Goal: Transaction & Acquisition: Purchase product/service

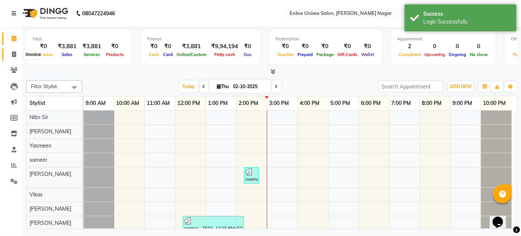
click at [12, 56] on icon at bounding box center [14, 55] width 4 height 6
select select "145"
select select "service"
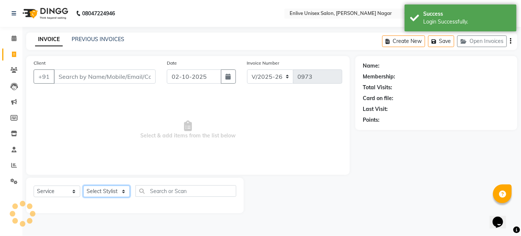
click at [125, 192] on select "Select Stylist" at bounding box center [106, 192] width 47 height 12
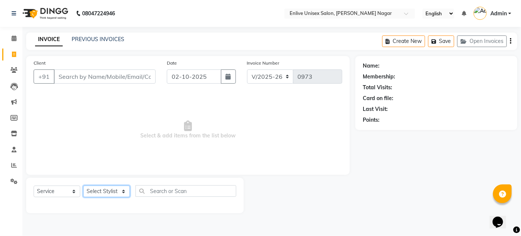
select select "75723"
click at [83, 186] on select "Select Stylist [PERSON_NAME] Nitin Sir sameer [PERSON_NAME] [PERSON_NAME] [PERS…" at bounding box center [106, 192] width 47 height 12
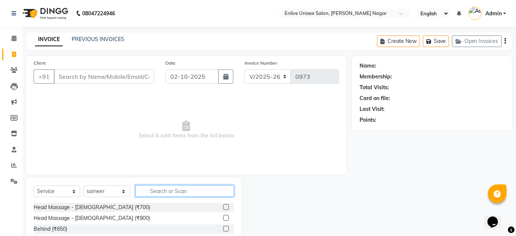
click at [169, 191] on input "text" at bounding box center [185, 191] width 99 height 12
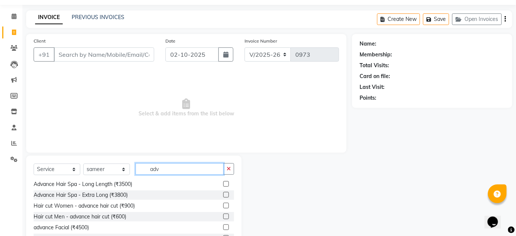
scroll to position [34, 0]
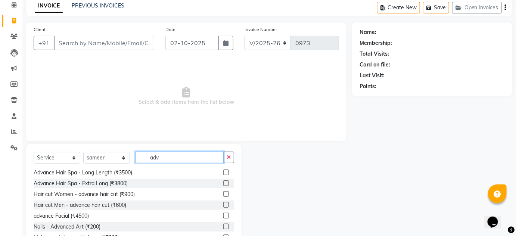
type input "adv"
click at [223, 204] on label at bounding box center [226, 205] width 6 height 6
click at [223, 204] on input "checkbox" at bounding box center [225, 205] width 5 height 5
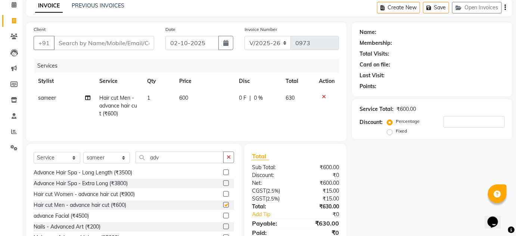
checkbox input "false"
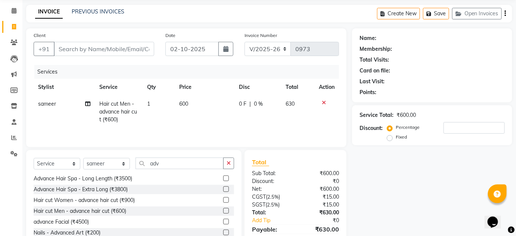
scroll to position [0, 0]
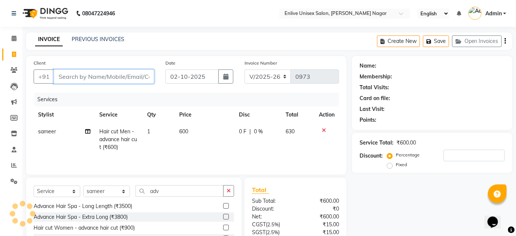
click at [117, 79] on input "Client" at bounding box center [104, 76] width 100 height 14
type input "7"
type input "0"
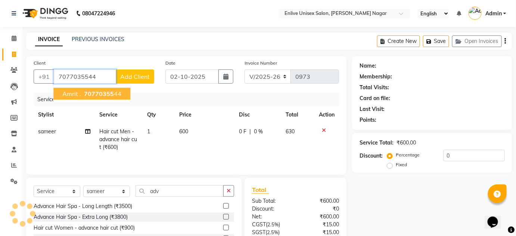
type input "7077035544"
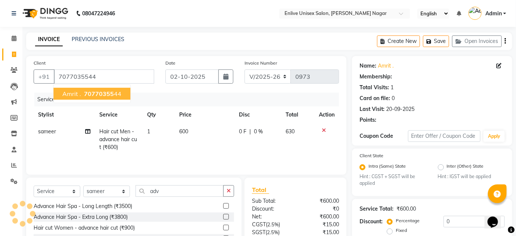
select select "1: Object"
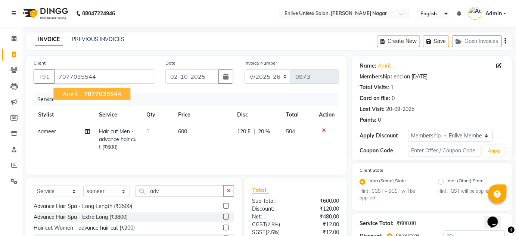
click at [69, 92] on span "amrit ." at bounding box center [71, 93] width 19 height 7
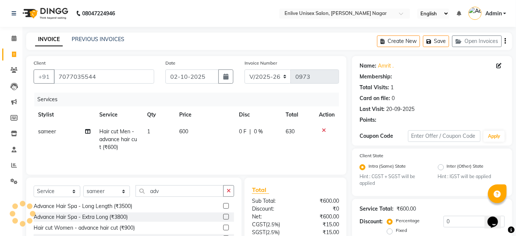
type input "20"
select select "1: Object"
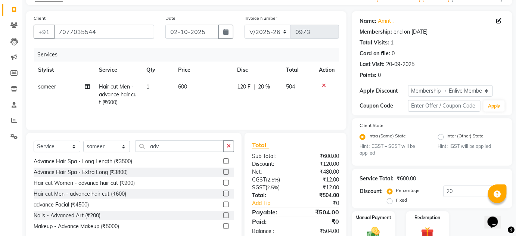
scroll to position [68, 0]
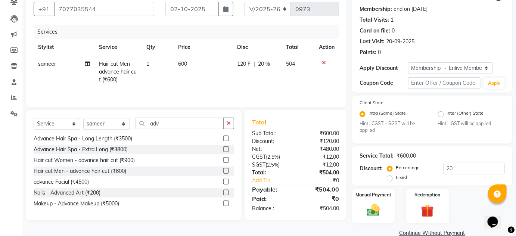
click at [326, 63] on div at bounding box center [327, 62] width 16 height 5
click at [324, 62] on icon at bounding box center [324, 62] width 4 height 5
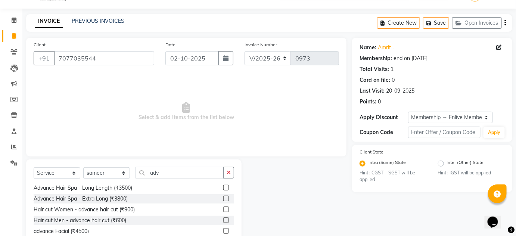
scroll to position [0, 0]
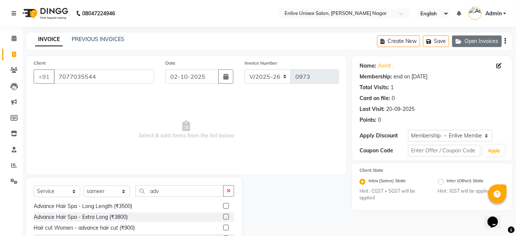
click at [462, 43] on icon "button" at bounding box center [460, 41] width 9 height 5
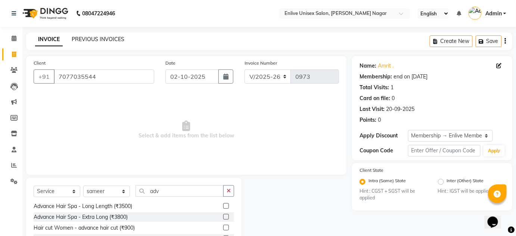
click at [105, 38] on link "PREVIOUS INVOICES" at bounding box center [98, 39] width 53 height 7
click at [506, 41] on icon "button" at bounding box center [505, 41] width 1 height 0
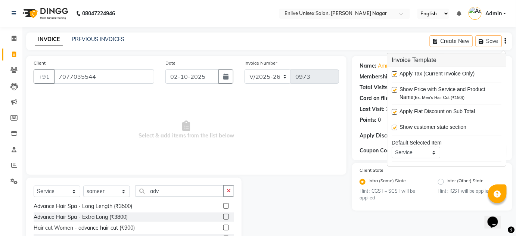
drag, startPoint x: 312, startPoint y: 134, endPoint x: 313, endPoint y: 126, distance: 8.3
click at [311, 134] on span "Select & add items from the list below" at bounding box center [186, 130] width 305 height 75
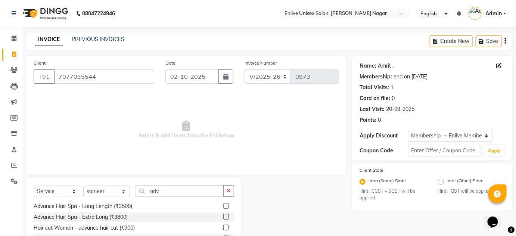
click at [383, 65] on link "Amrit ." at bounding box center [386, 66] width 16 height 8
click at [180, 191] on input "adv" at bounding box center [180, 191] width 88 height 12
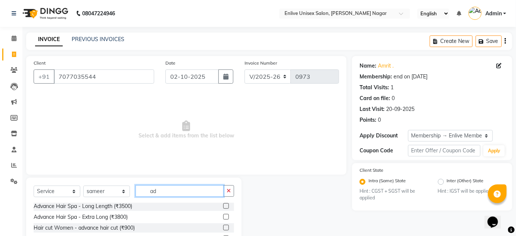
type input "a"
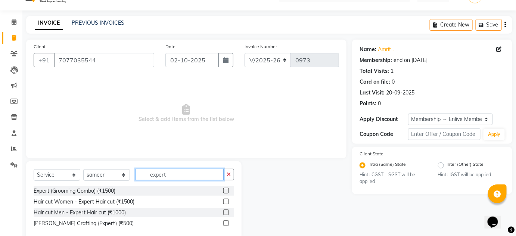
scroll to position [31, 0]
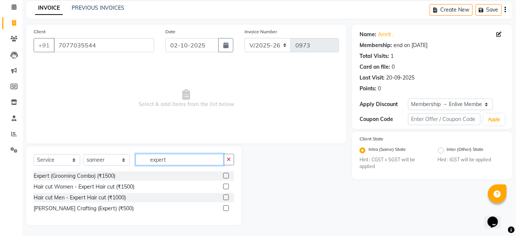
type input "expert"
click at [226, 198] on label at bounding box center [226, 198] width 6 height 6
click at [226, 198] on input "checkbox" at bounding box center [225, 197] width 5 height 5
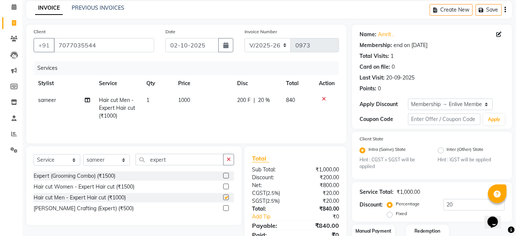
checkbox input "false"
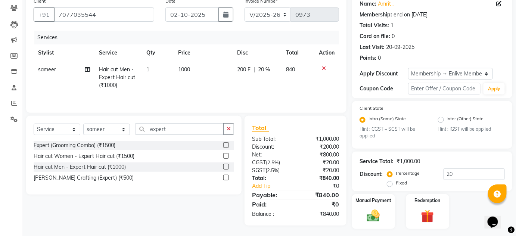
scroll to position [81, 0]
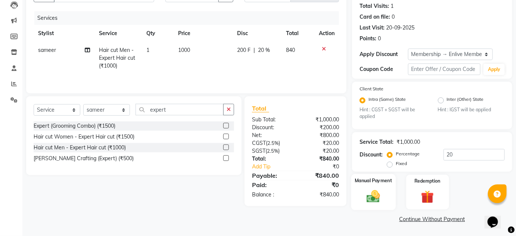
click at [380, 188] on div "Manual Payment" at bounding box center [373, 192] width 44 height 36
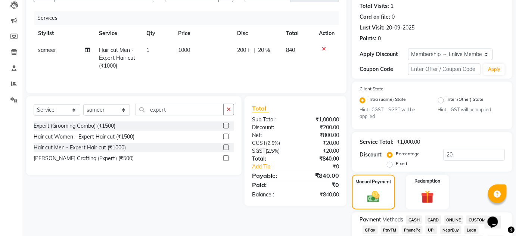
click at [432, 220] on span "CARD" at bounding box center [433, 219] width 16 height 9
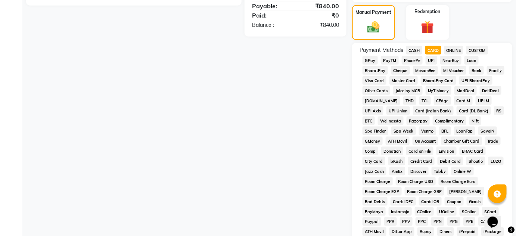
scroll to position [391, 0]
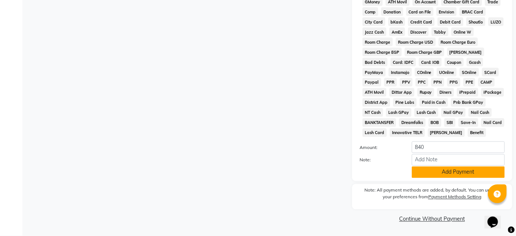
click at [450, 169] on button "Add Payment" at bounding box center [458, 173] width 93 height 12
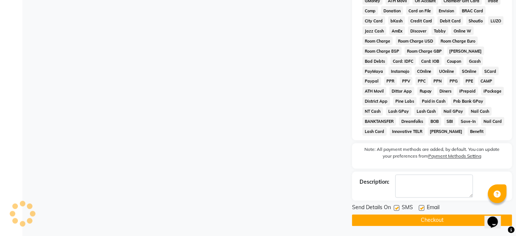
click at [451, 222] on button "Checkout" at bounding box center [432, 221] width 160 height 12
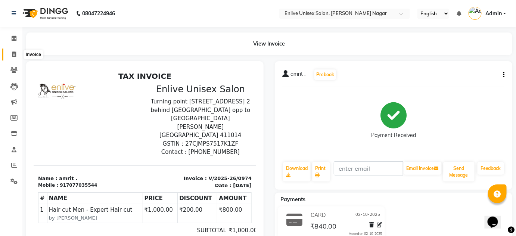
click at [16, 53] on span at bounding box center [13, 54] width 13 height 9
select select "service"
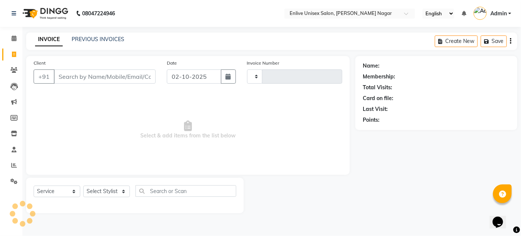
type input "0975"
select select "145"
click at [122, 192] on select "Select Stylist [PERSON_NAME] Nitin Sir sameer [PERSON_NAME] [PERSON_NAME] [PERS…" at bounding box center [106, 192] width 47 height 12
select select "84222"
click at [83, 186] on select "Select Stylist [PERSON_NAME] Nitin Sir sameer [PERSON_NAME] [PERSON_NAME] [PERS…" at bounding box center [106, 192] width 47 height 12
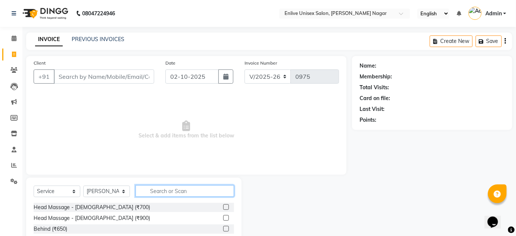
click at [165, 191] on input "text" at bounding box center [185, 191] width 99 height 12
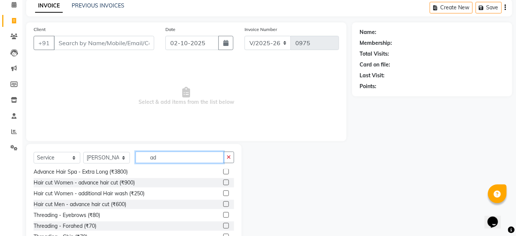
scroll to position [68, 0]
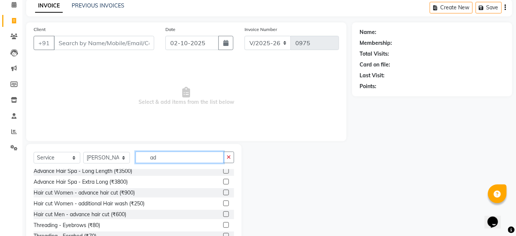
type input "ad"
click at [223, 190] on label at bounding box center [226, 193] width 6 height 6
click at [223, 190] on input "checkbox" at bounding box center [225, 192] width 5 height 5
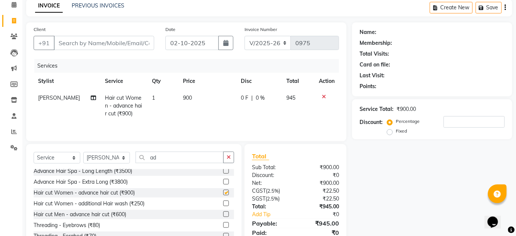
checkbox input "false"
click at [184, 158] on input "ad" at bounding box center [180, 158] width 88 height 12
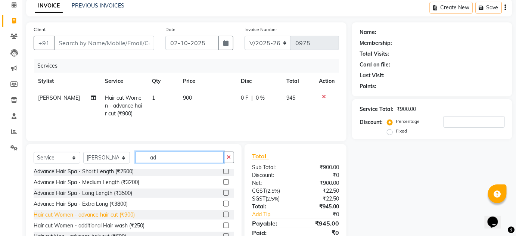
scroll to position [34, 0]
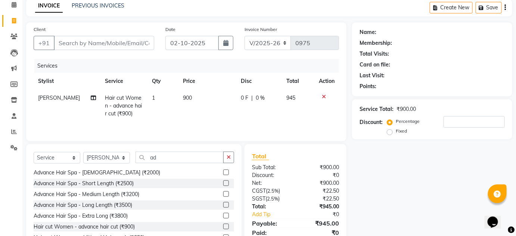
click at [223, 195] on label at bounding box center [226, 194] width 6 height 6
click at [223, 195] on input "checkbox" at bounding box center [225, 194] width 5 height 5
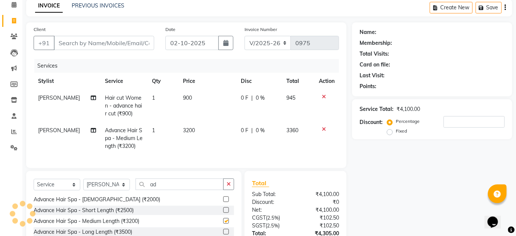
checkbox input "false"
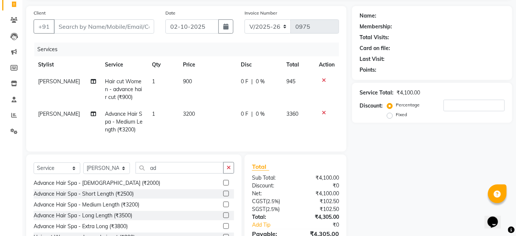
scroll to position [95, 0]
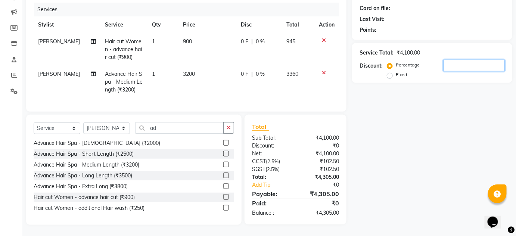
click at [480, 63] on input "number" at bounding box center [474, 66] width 61 height 12
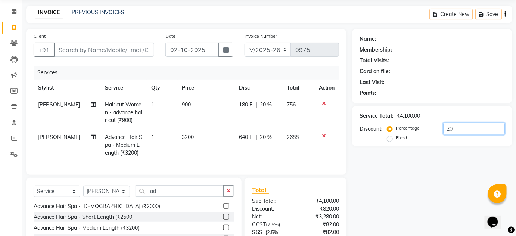
scroll to position [68, 0]
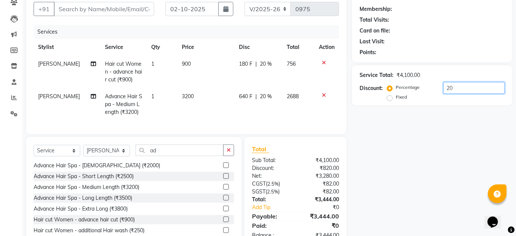
type input "20"
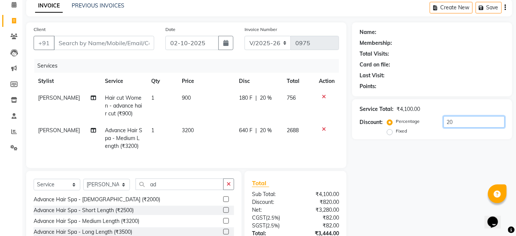
scroll to position [0, 0]
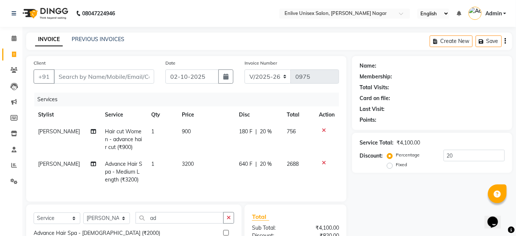
click at [323, 130] on icon at bounding box center [324, 130] width 4 height 5
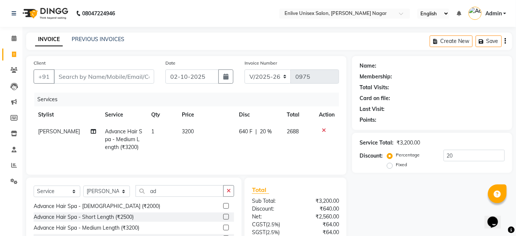
click at [323, 130] on icon at bounding box center [324, 130] width 4 height 5
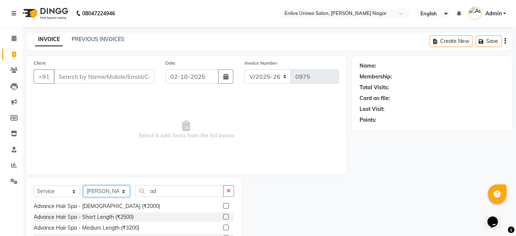
click at [121, 190] on select "Select Stylist [PERSON_NAME] Nitin Sir sameer [PERSON_NAME] [PERSON_NAME] [PERS…" at bounding box center [106, 192] width 47 height 12
select select "84498"
click at [83, 186] on select "Select Stylist [PERSON_NAME] Nitin Sir sameer [PERSON_NAME] [PERSON_NAME] [PERS…" at bounding box center [106, 192] width 47 height 12
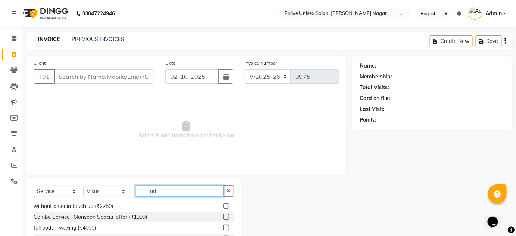
click at [163, 190] on input "ad" at bounding box center [180, 191] width 88 height 12
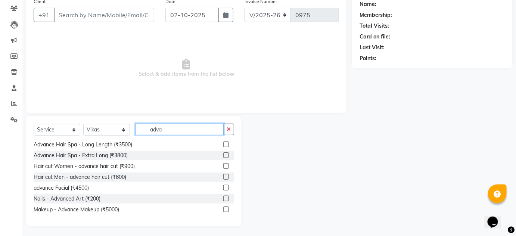
scroll to position [63, 0]
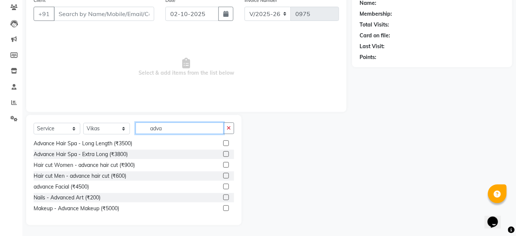
type input "adva"
click at [223, 174] on label at bounding box center [226, 176] width 6 height 6
click at [223, 174] on input "checkbox" at bounding box center [225, 176] width 5 height 5
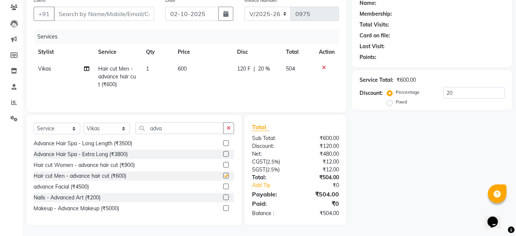
checkbox input "false"
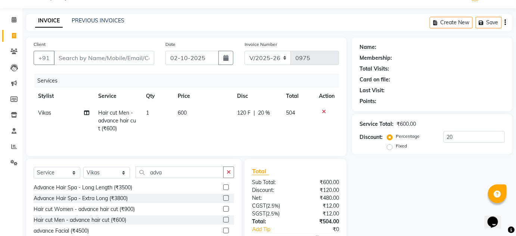
scroll to position [0, 0]
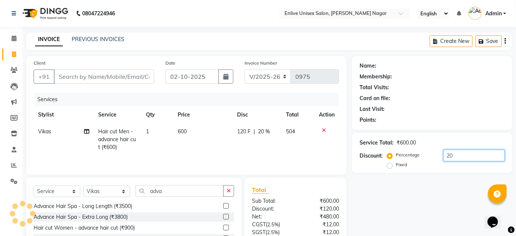
click at [478, 155] on input "20" at bounding box center [474, 156] width 61 height 12
type input "2"
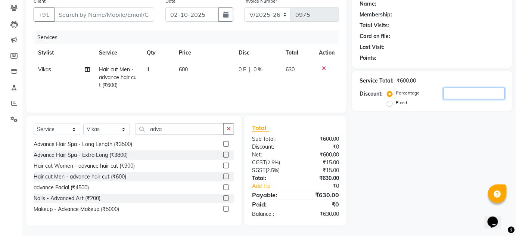
scroll to position [63, 0]
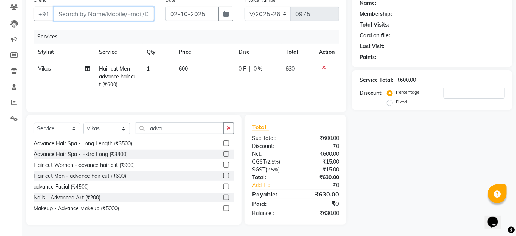
click at [126, 15] on input "Client" at bounding box center [104, 14] width 100 height 14
click at [103, 14] on input "Client" at bounding box center [104, 14] width 100 height 14
click at [125, 13] on input "Client" at bounding box center [104, 14] width 100 height 14
type input "8"
type input "0"
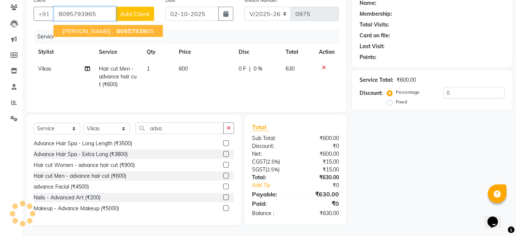
type input "8095793965"
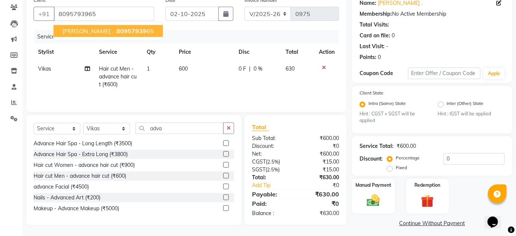
click at [117, 28] on span "80957939" at bounding box center [132, 30] width 30 height 7
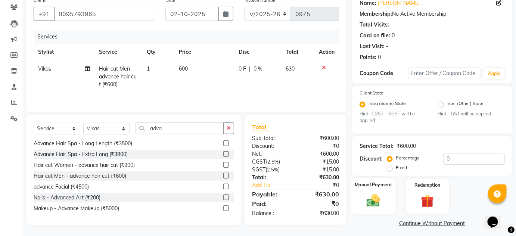
click at [367, 208] on img at bounding box center [374, 200] width 22 height 15
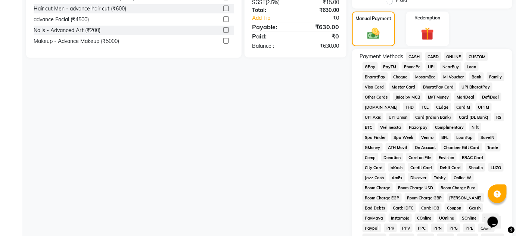
scroll to position [233, 0]
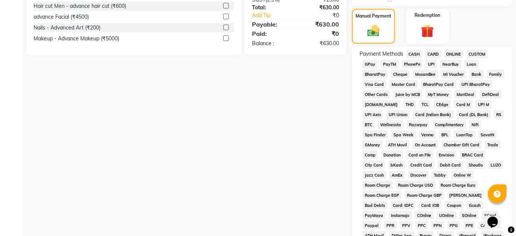
click at [457, 54] on span "ONLINE" at bounding box center [453, 54] width 19 height 9
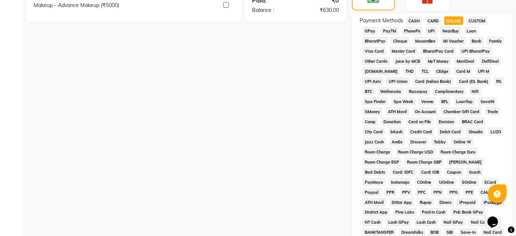
scroll to position [376, 0]
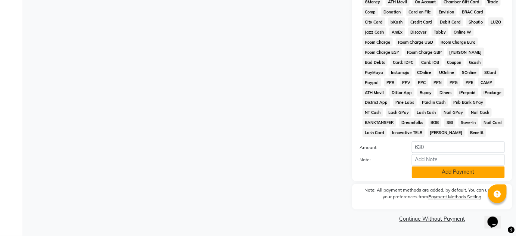
click at [459, 174] on button "Add Payment" at bounding box center [458, 173] width 93 height 12
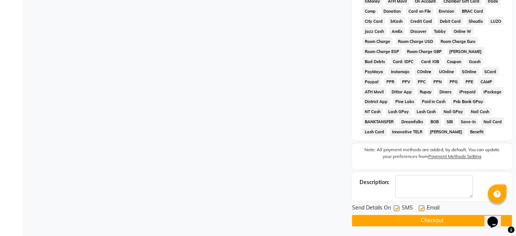
click at [459, 224] on button "Checkout" at bounding box center [432, 221] width 160 height 12
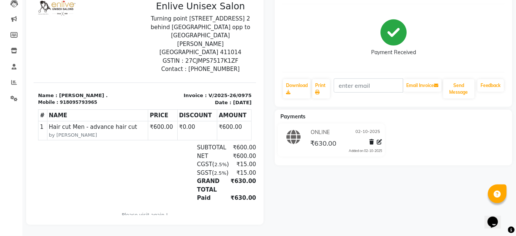
click at [192, 152] on div "NET" at bounding box center [208, 156] width 32 height 9
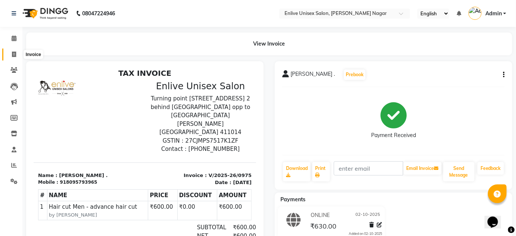
click at [10, 52] on span at bounding box center [13, 54] width 13 height 9
select select "service"
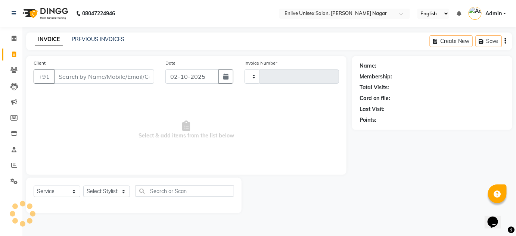
type input "0976"
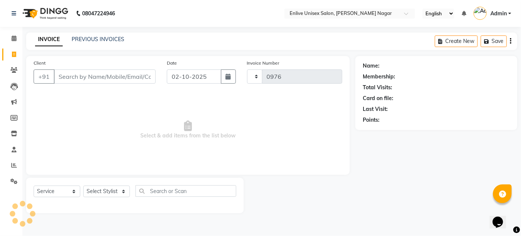
select select "145"
click at [127, 190] on select "Select Stylist [PERSON_NAME] Nitin Sir sameer [PERSON_NAME] [PERSON_NAME] [PERS…" at bounding box center [106, 192] width 47 height 12
select select "84222"
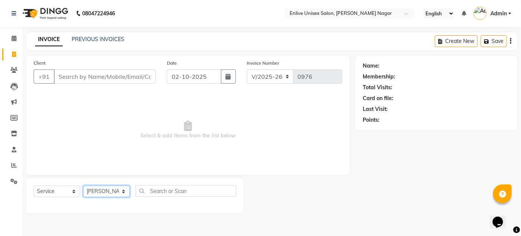
click at [83, 186] on select "Select Stylist [PERSON_NAME] Nitin Sir sameer [PERSON_NAME] [PERSON_NAME] [PERS…" at bounding box center [106, 192] width 47 height 12
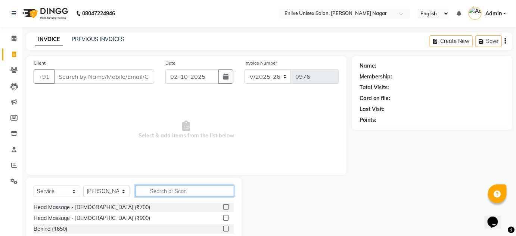
click at [201, 187] on input "text" at bounding box center [185, 191] width 99 height 12
type input "adva"
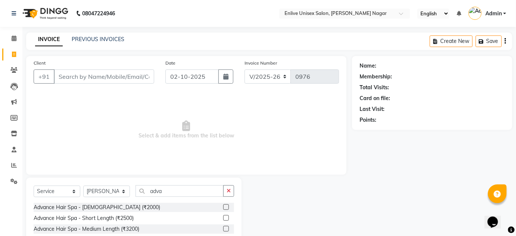
click at [223, 229] on label at bounding box center [226, 229] width 6 height 6
click at [223, 229] on input "checkbox" at bounding box center [225, 229] width 5 height 5
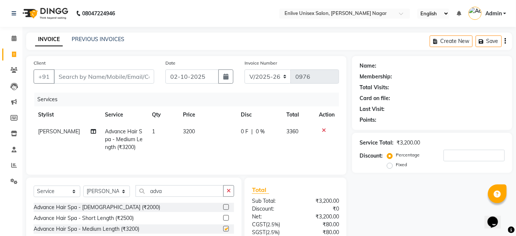
checkbox input "false"
click at [187, 192] on input "adva" at bounding box center [180, 191] width 88 height 12
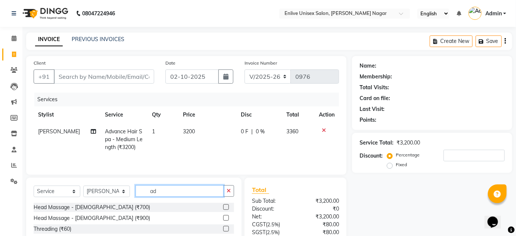
type input "a"
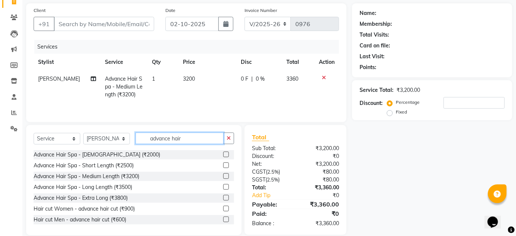
scroll to position [63, 0]
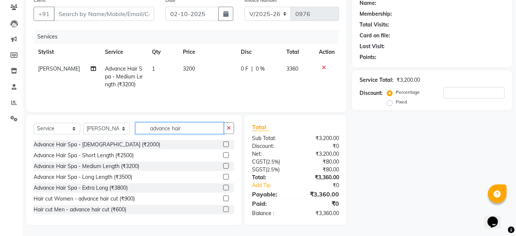
type input "advance hair"
click at [223, 198] on label at bounding box center [226, 199] width 6 height 6
click at [223, 198] on input "checkbox" at bounding box center [225, 198] width 5 height 5
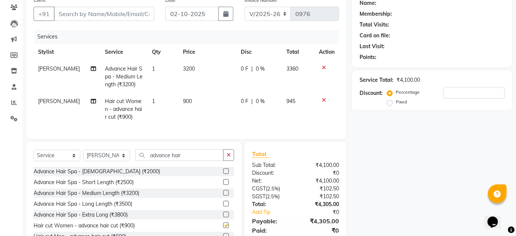
checkbox input "false"
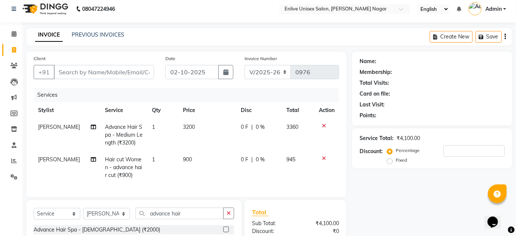
scroll to position [34, 0]
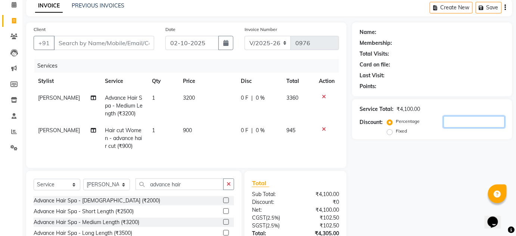
click at [467, 121] on input "number" at bounding box center [474, 122] width 61 height 12
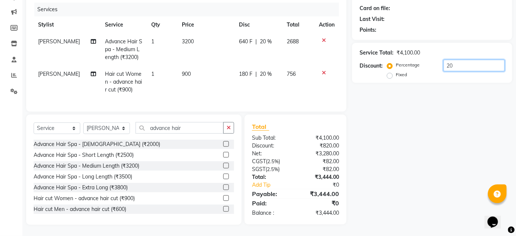
scroll to position [95, 0]
type input "20"
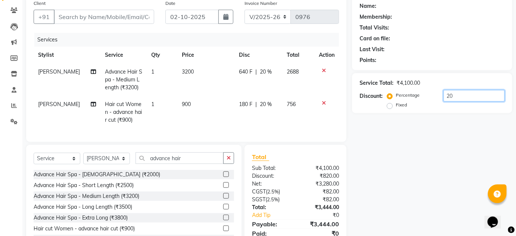
scroll to position [0, 0]
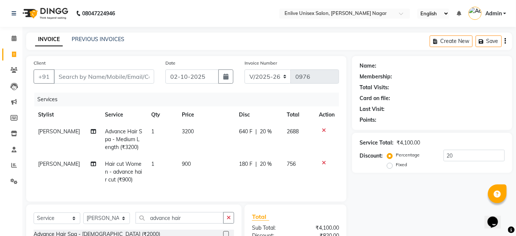
click at [324, 128] on icon at bounding box center [324, 130] width 4 height 5
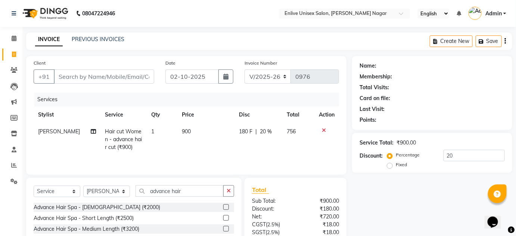
click at [324, 128] on icon at bounding box center [324, 130] width 4 height 5
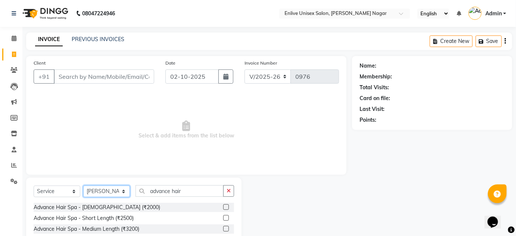
click at [122, 190] on select "Select Stylist [PERSON_NAME] Nitin Sir sameer [PERSON_NAME] [PERSON_NAME] [PERS…" at bounding box center [106, 192] width 47 height 12
select select "4236"
click at [83, 186] on select "Select Stylist [PERSON_NAME] Nitin Sir sameer [PERSON_NAME] [PERSON_NAME] [PERS…" at bounding box center [106, 192] width 47 height 12
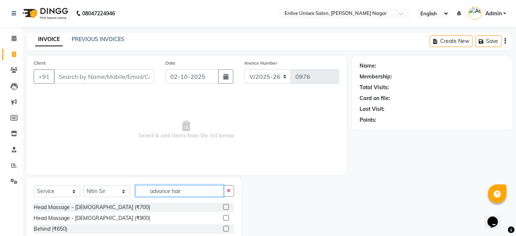
click at [180, 193] on input "advance hair" at bounding box center [180, 191] width 88 height 12
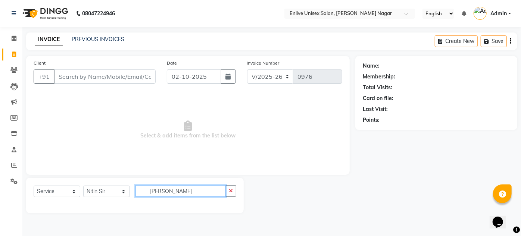
click at [191, 191] on input "hairr" at bounding box center [181, 191] width 90 height 12
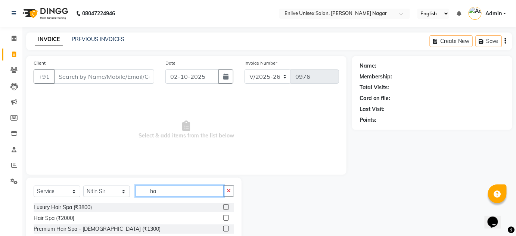
type input "h"
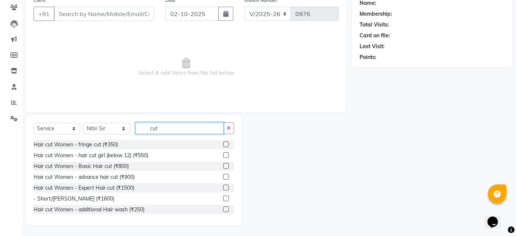
scroll to position [68, 0]
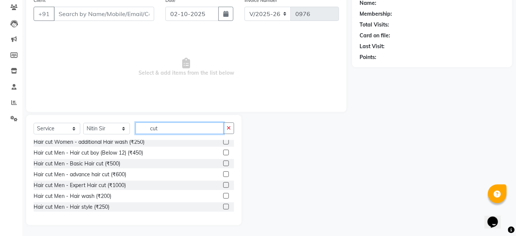
type input "cut"
click at [223, 183] on label at bounding box center [226, 185] width 6 height 6
click at [223, 183] on input "checkbox" at bounding box center [225, 185] width 5 height 5
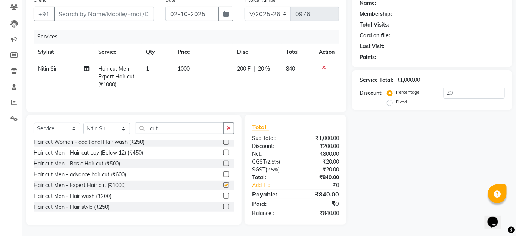
checkbox input "false"
drag, startPoint x: 180, startPoint y: 123, endPoint x: 31, endPoint y: 102, distance: 150.1
click at [70, 108] on div "Client +91 Date 02-10-2025 Invoice Number V/2025 V/2025-26 0976 Services Stylis…" at bounding box center [187, 109] width 332 height 232
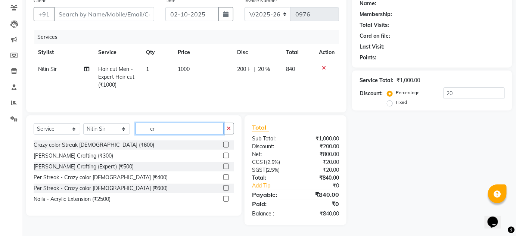
scroll to position [0, 0]
type input "cr"
click at [227, 164] on label at bounding box center [226, 167] width 6 height 6
click at [227, 164] on input "checkbox" at bounding box center [225, 166] width 5 height 5
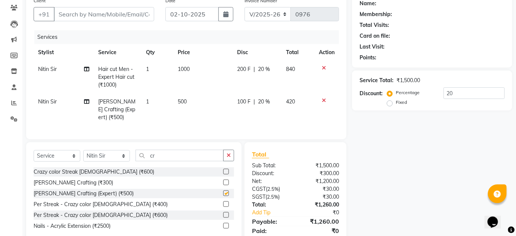
checkbox input "false"
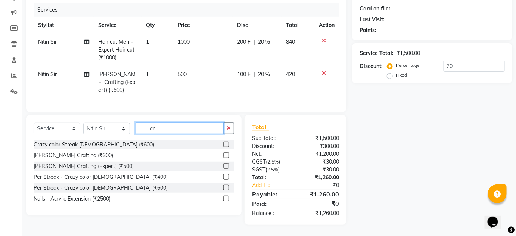
drag, startPoint x: 166, startPoint y: 125, endPoint x: 96, endPoint y: 133, distance: 71.0
click at [127, 134] on div "Select Service Product Membership Package Voucher Prepaid Gift Card Select Styl…" at bounding box center [134, 131] width 201 height 18
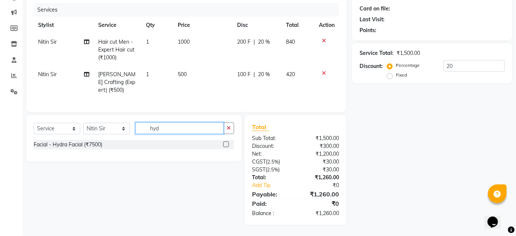
type input "hyd"
click at [226, 146] on label at bounding box center [226, 145] width 6 height 6
click at [226, 146] on input "checkbox" at bounding box center [225, 144] width 5 height 5
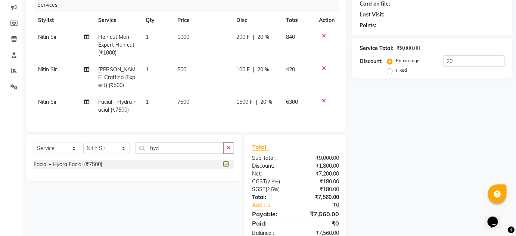
checkbox input "false"
click at [189, 103] on span "7500" at bounding box center [183, 102] width 12 height 7
select select "4236"
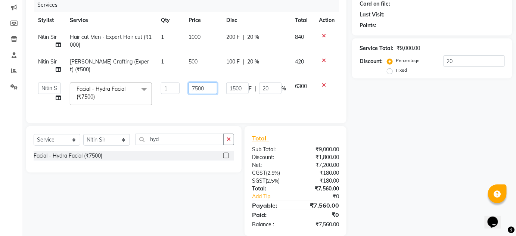
drag, startPoint x: 207, startPoint y: 91, endPoint x: 153, endPoint y: 71, distance: 56.8
click at [182, 82] on tr "Arti lohar Nitin Sir sameer sapna shahrukh Shubhangi Vikas Yasmeen Facial - Hyd…" at bounding box center [186, 94] width 305 height 32
type input "7000"
click at [428, 165] on div "Name: Membership: Total Visits: Card on file: Last Visit: Points: Service Total…" at bounding box center [435, 99] width 166 height 274
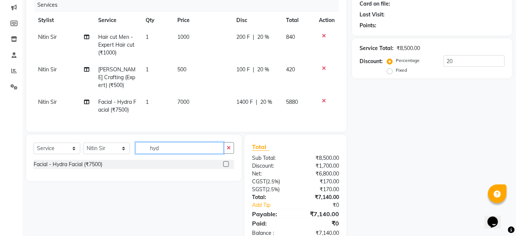
drag, startPoint x: 145, startPoint y: 148, endPoint x: 47, endPoint y: 134, distance: 99.7
click at [72, 138] on div "Client +91 Date 02-10-2025 Invoice Number V/2025 V/2025-26 0976 Services Stylis…" at bounding box center [187, 103] width 332 height 283
drag, startPoint x: 189, startPoint y: 151, endPoint x: 89, endPoint y: 148, distance: 100.9
click at [111, 152] on div "Select Service Product Membership Package Voucher Prepaid Gift Card Select Styl…" at bounding box center [134, 151] width 201 height 18
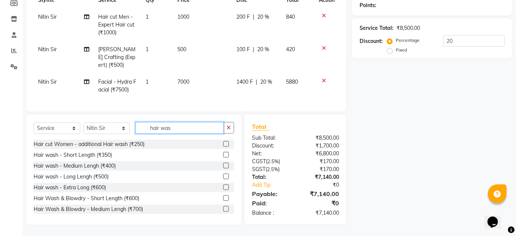
scroll to position [34, 0]
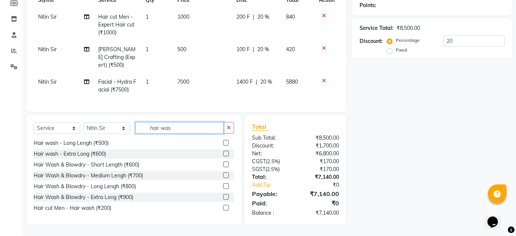
type input "hair was"
click at [223, 208] on label at bounding box center [226, 208] width 6 height 6
click at [223, 208] on input "checkbox" at bounding box center [225, 208] width 5 height 5
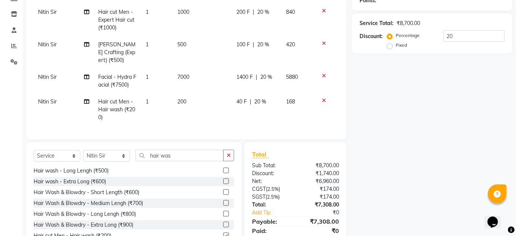
checkbox input "false"
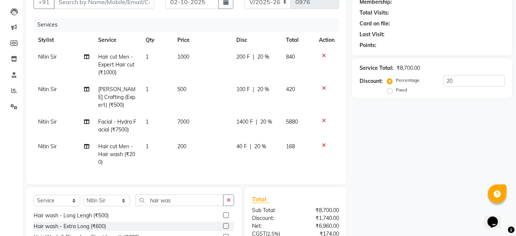
scroll to position [0, 0]
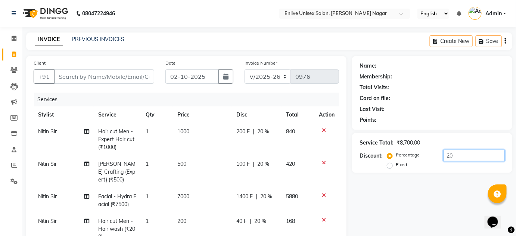
drag, startPoint x: 429, startPoint y: 155, endPoint x: 232, endPoint y: 154, distance: 197.2
click at [278, 155] on div "Client +91 Date 02-10-2025 Invoice Number V/2025 V/2025-26 0976 Services Stylis…" at bounding box center [269, 214] width 497 height 316
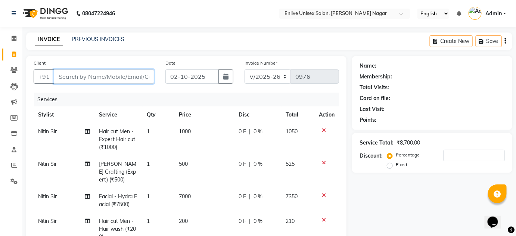
click at [96, 83] on input "Client" at bounding box center [104, 76] width 100 height 14
type input "7"
type input "0"
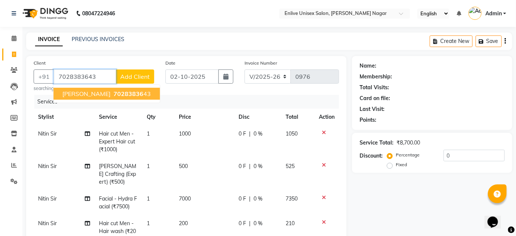
type input "7028383643"
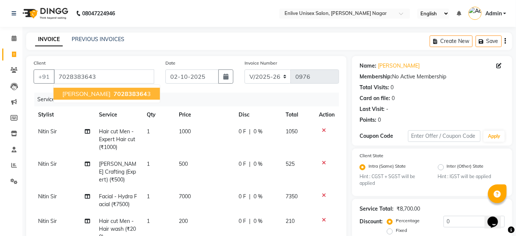
click at [79, 90] on span "Pratik Adwani" at bounding box center [86, 93] width 48 height 7
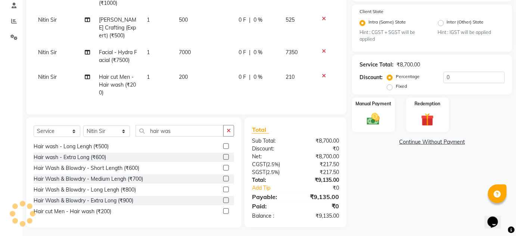
scroll to position [152, 0]
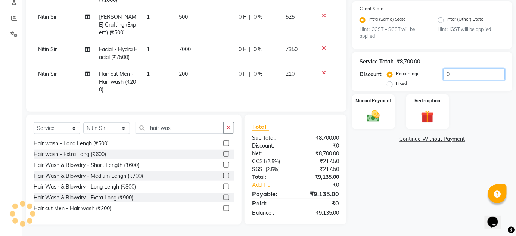
drag, startPoint x: 455, startPoint y: 70, endPoint x: 323, endPoint y: 62, distance: 131.7
click at [389, 70] on div "Percentage Fixed 0" at bounding box center [447, 79] width 116 height 20
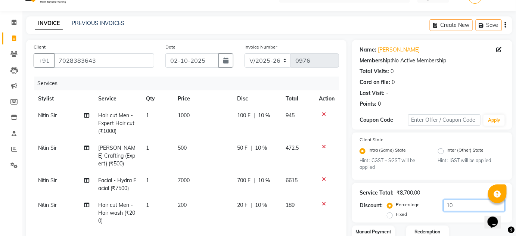
type input "10"
click at [261, 112] on span "10 %" at bounding box center [264, 116] width 12 height 8
select select "4236"
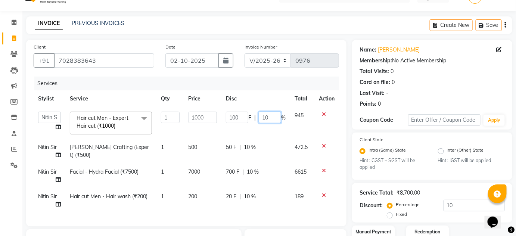
drag, startPoint x: 267, startPoint y: 116, endPoint x: 224, endPoint y: 125, distance: 43.5
click at [252, 117] on div "100 F | 10 %" at bounding box center [256, 118] width 60 height 12
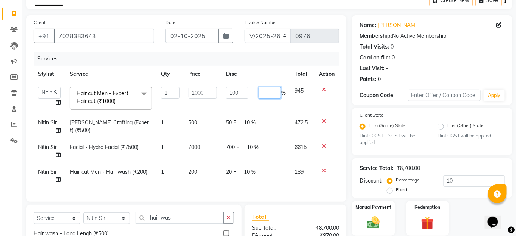
scroll to position [84, 0]
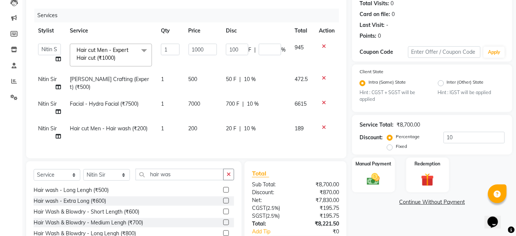
click at [383, 227] on div "Name: Pratik Adwani Membership: No Active Membership Total Visits: 0 Card on fi…" at bounding box center [435, 121] width 166 height 299
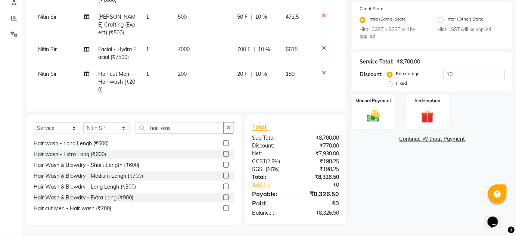
scroll to position [152, 0]
click at [430, 170] on div "Name: Pratik Adwani Membership: No Active Membership Total Visits: 0 Card on fi…" at bounding box center [435, 67] width 166 height 316
click at [371, 109] on img at bounding box center [374, 116] width 22 height 15
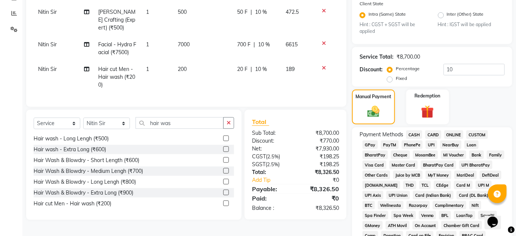
click at [433, 136] on span "CARD" at bounding box center [433, 134] width 16 height 9
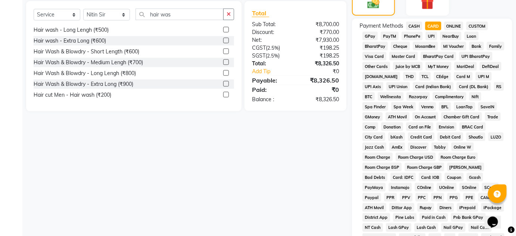
scroll to position [322, 0]
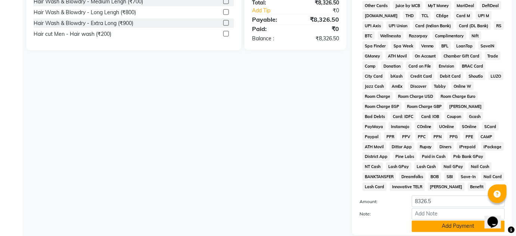
click at [433, 227] on button "Add Payment" at bounding box center [458, 227] width 93 height 12
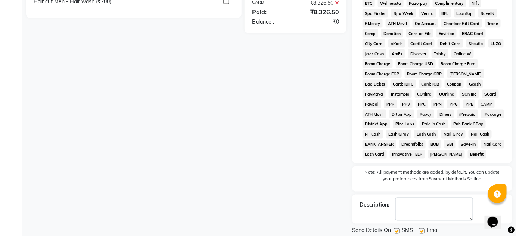
scroll to position [379, 0]
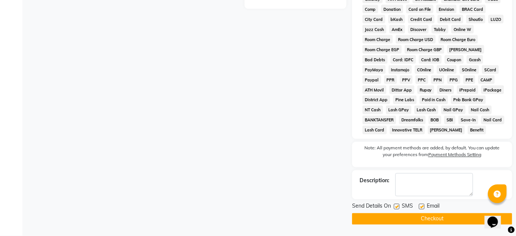
click at [437, 221] on button "Checkout" at bounding box center [432, 219] width 160 height 12
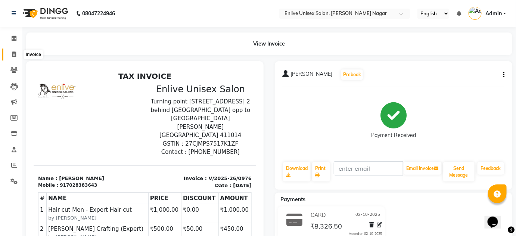
click at [18, 52] on span at bounding box center [13, 54] width 13 height 9
select select "145"
select select "service"
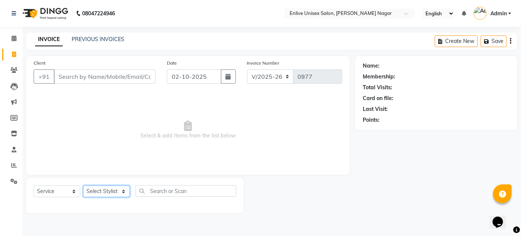
click at [108, 192] on select "Select Stylist" at bounding box center [106, 192] width 47 height 12
click at [108, 192] on select "Select Stylist [PERSON_NAME] Nitin Sir sameer [PERSON_NAME] [PERSON_NAME] [PERS…" at bounding box center [106, 192] width 47 height 12
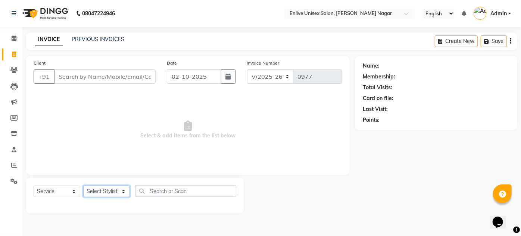
select select "84222"
click at [83, 186] on select "Select Stylist [PERSON_NAME] Nitin Sir sameer [PERSON_NAME] [PERSON_NAME] [PERS…" at bounding box center [106, 192] width 47 height 12
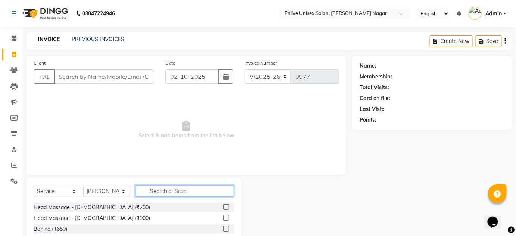
click at [177, 187] on input "text" at bounding box center [185, 191] width 99 height 12
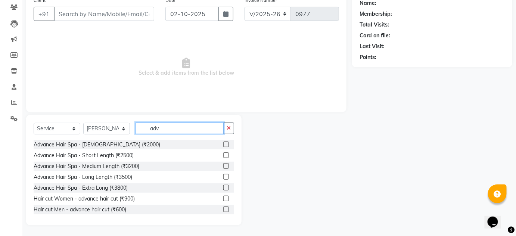
type input "adv"
click at [223, 166] on label at bounding box center [226, 166] width 6 height 6
click at [223, 166] on input "checkbox" at bounding box center [225, 166] width 5 height 5
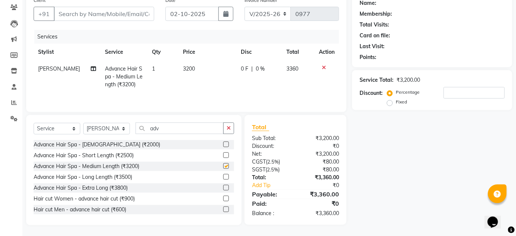
checkbox input "false"
click at [184, 70] on span "3200" at bounding box center [189, 68] width 12 height 7
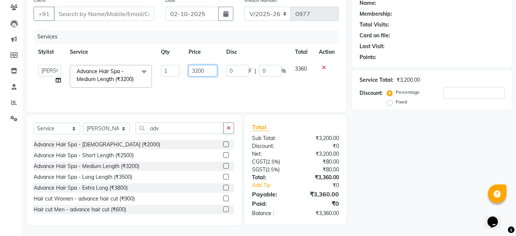
drag, startPoint x: 204, startPoint y: 67, endPoint x: 96, endPoint y: 51, distance: 109.1
click at [158, 60] on tr "Arti lohar Nitin Sir sameer sapna shahrukh Shubhangi Vikas Yasmeen Advance Hair…" at bounding box center [186, 76] width 305 height 32
type input "3700"
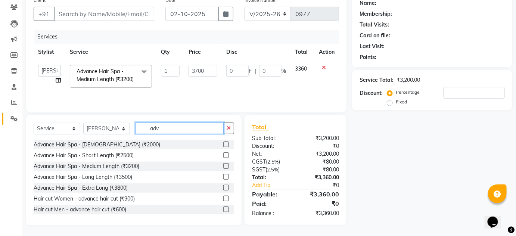
drag, startPoint x: 182, startPoint y: 135, endPoint x: 5, endPoint y: 112, distance: 178.8
click at [3, 111] on app-home "08047224946 Select Location × Enlive Unisex Salon, Viman Nagar English ENGLISH …" at bounding box center [258, 86] width 516 height 299
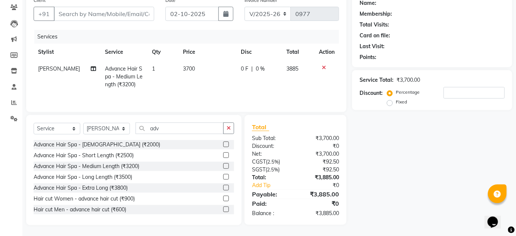
click at [223, 197] on label at bounding box center [226, 199] width 6 height 6
click at [223, 197] on input "checkbox" at bounding box center [225, 198] width 5 height 5
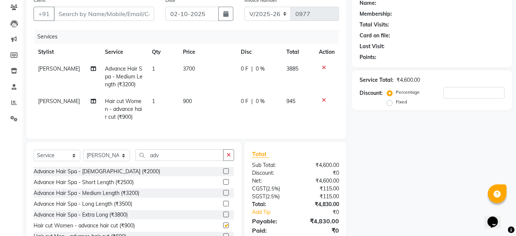
checkbox input "false"
click at [452, 93] on input "number" at bounding box center [474, 93] width 61 height 12
type input "20"
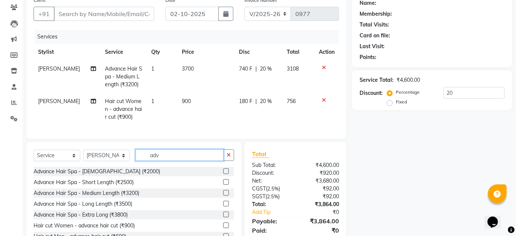
drag, startPoint x: 203, startPoint y: 166, endPoint x: 114, endPoint y: 159, distance: 89.5
click at [114, 159] on div "Select Service Product Membership Package Voucher Prepaid Gift Card Select Styl…" at bounding box center [134, 158] width 201 height 18
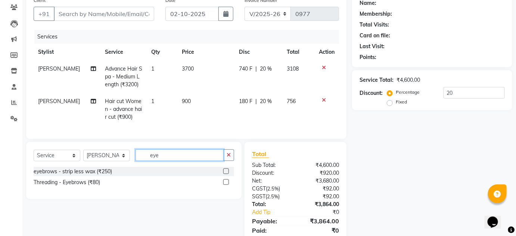
type input "eye"
click at [227, 185] on label at bounding box center [226, 182] width 6 height 6
click at [227, 185] on input "checkbox" at bounding box center [225, 182] width 5 height 5
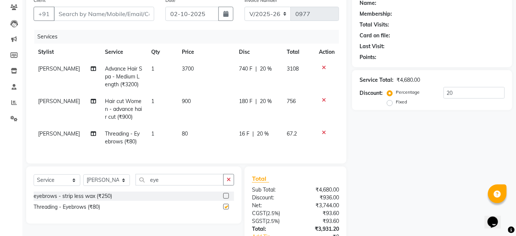
checkbox input "false"
click at [58, 198] on div "Select Service Product Membership Package Voucher Prepaid Gift Card Select Styl…" at bounding box center [133, 195] width 215 height 57
type input "upp"
click at [226, 199] on label at bounding box center [226, 196] width 6 height 6
click at [226, 199] on input "checkbox" at bounding box center [225, 196] width 5 height 5
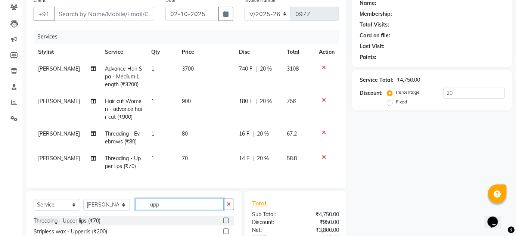
checkbox input "false"
drag, startPoint x: 168, startPoint y: 206, endPoint x: 21, endPoint y: 214, distance: 147.7
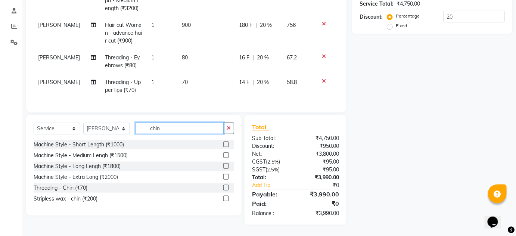
scroll to position [143, 0]
type input "chin"
click at [226, 189] on label at bounding box center [226, 188] width 6 height 6
click at [226, 189] on input "checkbox" at bounding box center [225, 188] width 5 height 5
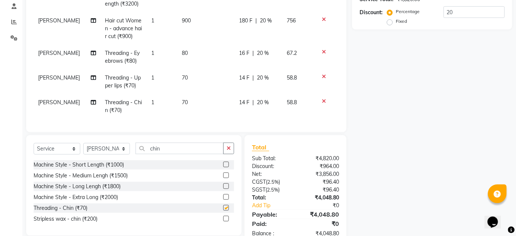
checkbox input "false"
click at [265, 53] on span "20 %" at bounding box center [263, 53] width 12 height 8
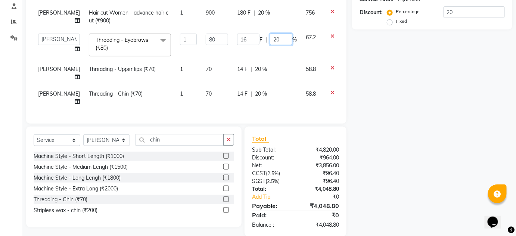
drag, startPoint x: 275, startPoint y: 42, endPoint x: 165, endPoint y: 33, distance: 110.9
click at [202, 35] on tr "Arti lohar Nitin Sir sameer sapna shahrukh Shubhangi Vikas Yasmeen Threading - …" at bounding box center [191, 45] width 314 height 32
type input "0"
click at [247, 67] on tbody "Arti lohar Advance Hair Spa - Medium Length (₹3200) 1 3700 740 F | 20 % 3108 Ar…" at bounding box center [191, 45] width 314 height 130
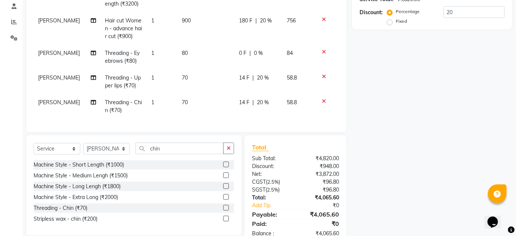
click at [263, 80] on span "20 %" at bounding box center [263, 78] width 12 height 8
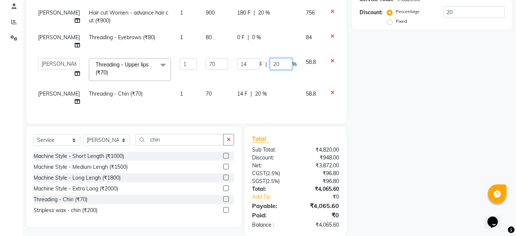
drag, startPoint x: 267, startPoint y: 64, endPoint x: 233, endPoint y: 59, distance: 34.0
click at [240, 59] on div "14 F | 20 %" at bounding box center [267, 64] width 60 height 12
type input "0"
click at [255, 88] on tbody "Arti lohar Advance Hair Spa - Medium Length (₹3200) 1 3700 740 F | 20 % 3108 Ar…" at bounding box center [191, 45] width 314 height 130
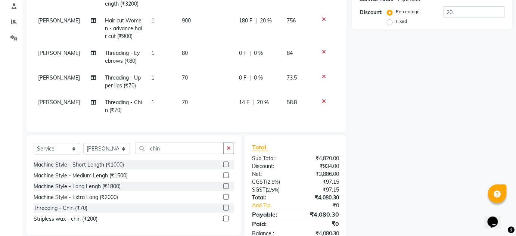
click at [260, 99] on span "20 %" at bounding box center [263, 103] width 12 height 8
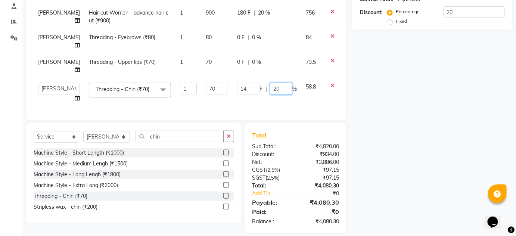
click at [270, 85] on input "20" at bounding box center [281, 89] width 22 height 12
type input "00"
click at [379, 105] on div "Name: Membership: Total Visits: Card on file: Last Visit: Points: Service Total…" at bounding box center [435, 73] width 166 height 320
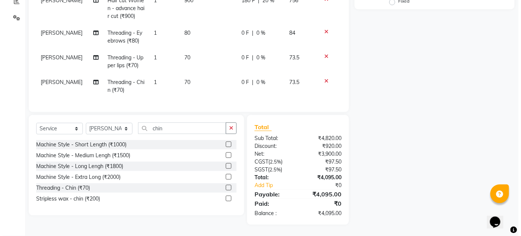
scroll to position [0, 0]
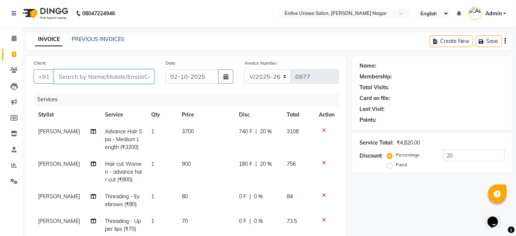
click at [114, 79] on input "Client" at bounding box center [104, 76] width 100 height 14
type input "9"
type input "0"
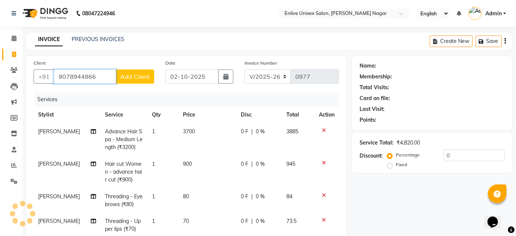
type input "9078944866"
click at [124, 81] on button "Add Client" at bounding box center [135, 76] width 38 height 14
select select "22"
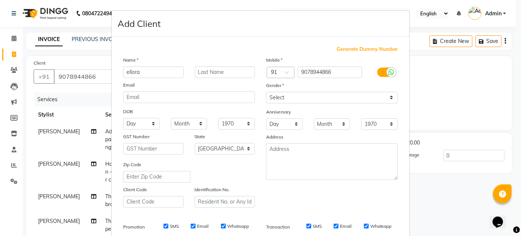
type input "ellora"
click at [207, 69] on input "text" at bounding box center [225, 72] width 60 height 12
type input "."
click at [0, 130] on ngb-modal-window "Add Client Generate Dummy Number Name ellora . Email DOB Day 01 02 03 04 05 06 …" at bounding box center [260, 118] width 521 height 236
drag, startPoint x: 285, startPoint y: 97, endPoint x: 289, endPoint y: 101, distance: 5.8
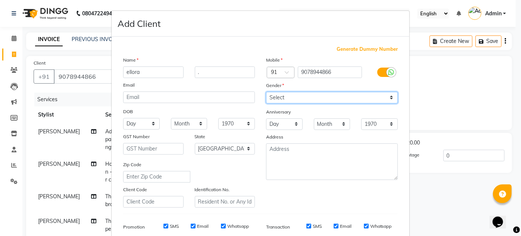
click at [285, 97] on select "Select [DEMOGRAPHIC_DATA] [DEMOGRAPHIC_DATA] Other Prefer Not To Say" at bounding box center [332, 98] width 132 height 12
select select "[DEMOGRAPHIC_DATA]"
click at [266, 92] on select "Select [DEMOGRAPHIC_DATA] [DEMOGRAPHIC_DATA] Other Prefer Not To Say" at bounding box center [332, 98] width 132 height 12
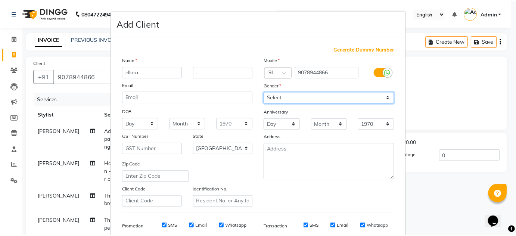
scroll to position [108, 0]
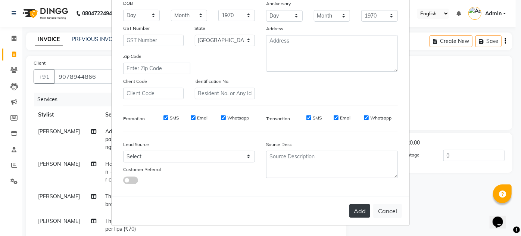
click at [353, 215] on button "Add" at bounding box center [360, 210] width 21 height 13
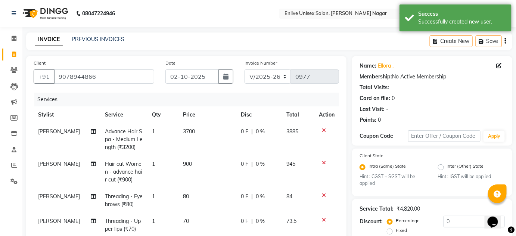
click at [256, 132] on span "0 %" at bounding box center [260, 132] width 9 height 8
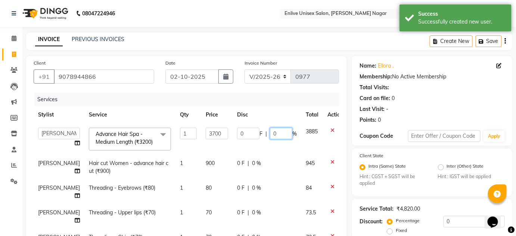
drag, startPoint x: 266, startPoint y: 131, endPoint x: 203, endPoint y: 127, distance: 62.5
click at [254, 131] on div "0 F | 0 %" at bounding box center [267, 134] width 60 height 12
type input "20"
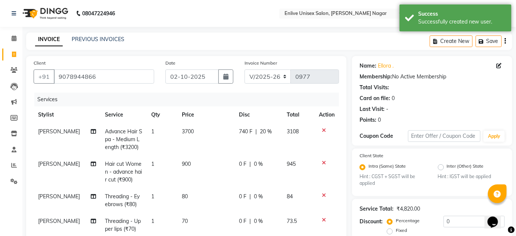
click at [249, 165] on td "0 F | 0 %" at bounding box center [259, 172] width 48 height 32
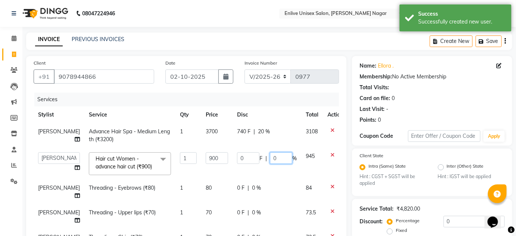
drag, startPoint x: 274, startPoint y: 157, endPoint x: 192, endPoint y: 157, distance: 82.2
click at [198, 157] on tr "Arti lohar Nitin Sir sameer sapna shahrukh Shubhangi Vikas Yasmeen Hair cut Wom…" at bounding box center [191, 164] width 314 height 32
type input "20"
click at [341, 210] on div "Client +91 9078944866 Date 02-10-2025 Invoice Number V/2025 V/2025-26 0977 Serv…" at bounding box center [186, 161] width 320 height 211
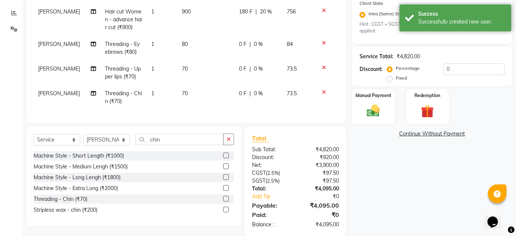
scroll to position [168, 0]
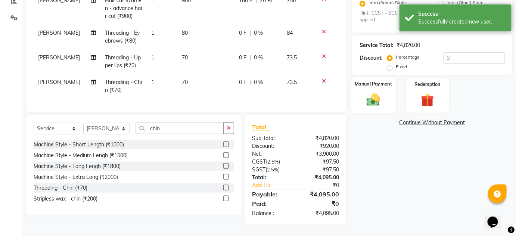
click at [372, 92] on img at bounding box center [374, 99] width 22 height 15
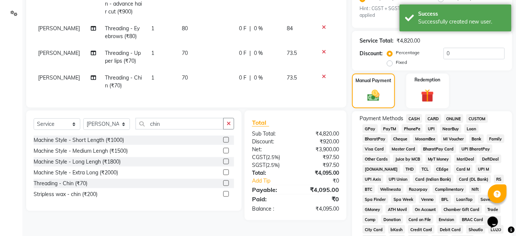
click at [445, 114] on span "ONLINE" at bounding box center [453, 118] width 19 height 9
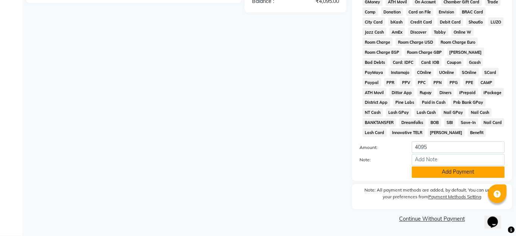
click at [425, 173] on button "Add Payment" at bounding box center [458, 173] width 93 height 12
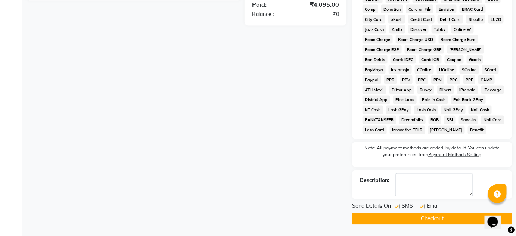
scroll to position [379, 0]
click at [436, 217] on button "Checkout" at bounding box center [432, 219] width 160 height 12
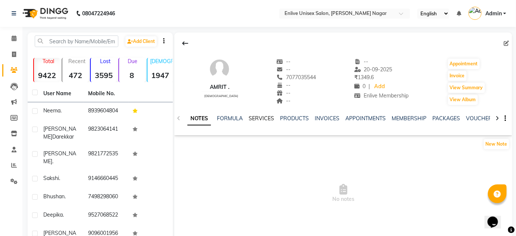
click at [262, 116] on link "SERVICES" at bounding box center [261, 118] width 25 height 7
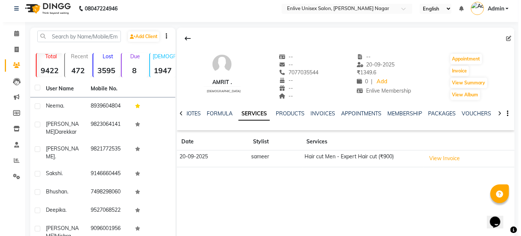
scroll to position [34, 0]
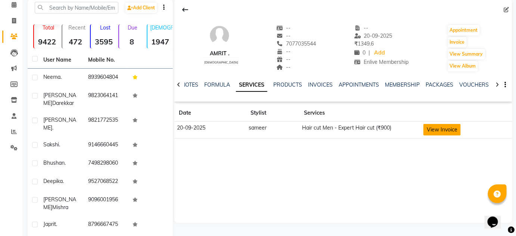
click at [440, 132] on button "View Invoice" at bounding box center [441, 130] width 37 height 12
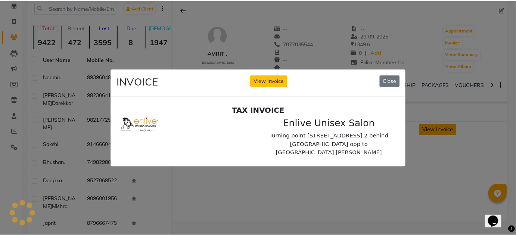
scroll to position [0, 0]
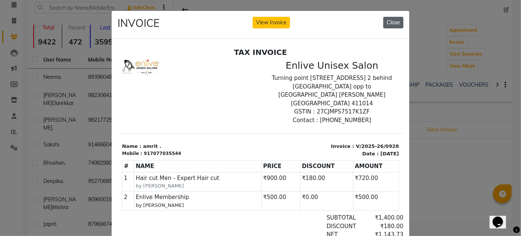
click at [397, 19] on button "Close" at bounding box center [394, 23] width 20 height 12
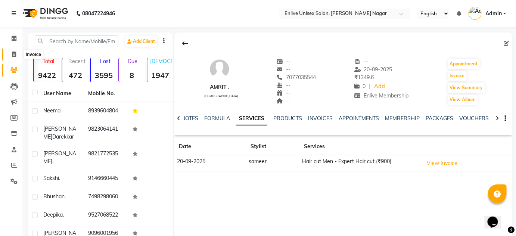
click at [16, 53] on icon at bounding box center [14, 55] width 4 height 6
select select "service"
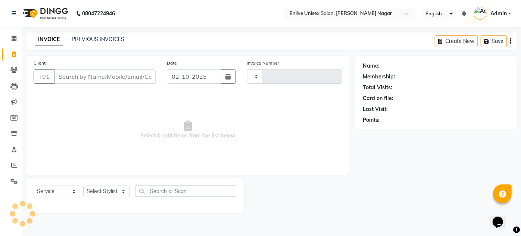
type input "0973"
select select "145"
click at [80, 76] on input "Client" at bounding box center [105, 76] width 102 height 14
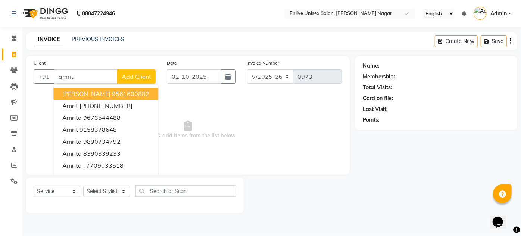
click at [90, 77] on input "amrit" at bounding box center [86, 76] width 64 height 14
type input "a"
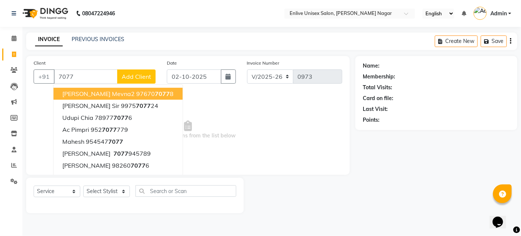
click at [93, 76] on input "7077" at bounding box center [86, 76] width 64 height 14
type input "7"
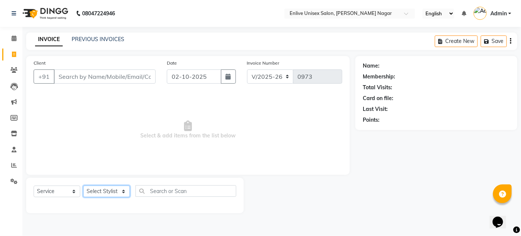
click at [123, 190] on select "Select Stylist [PERSON_NAME] Nitin Sir sameer [PERSON_NAME] [PERSON_NAME] [PERS…" at bounding box center [106, 192] width 47 height 12
select select "93468"
click at [83, 186] on select "Select Stylist [PERSON_NAME] Nitin Sir sameer [PERSON_NAME] [PERSON_NAME] [PERS…" at bounding box center [106, 192] width 47 height 12
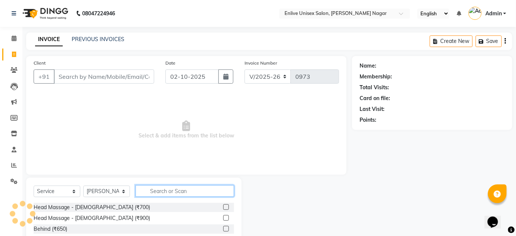
click at [190, 191] on input "text" at bounding box center [185, 191] width 99 height 12
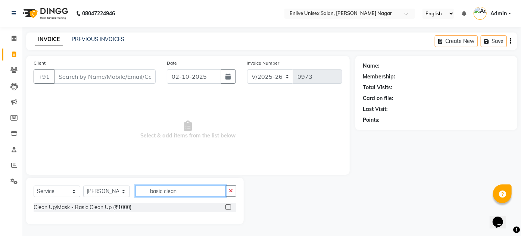
type input "basic clean"
click at [226, 206] on label at bounding box center [229, 207] width 6 height 6
click at [226, 206] on input "checkbox" at bounding box center [228, 207] width 5 height 5
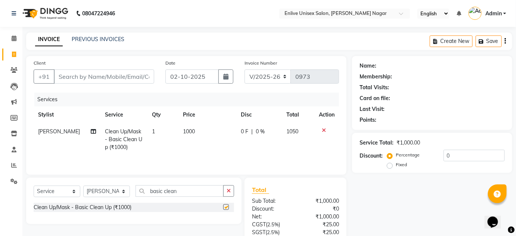
checkbox input "false"
click at [176, 191] on input "basic clean" at bounding box center [180, 191] width 88 height 12
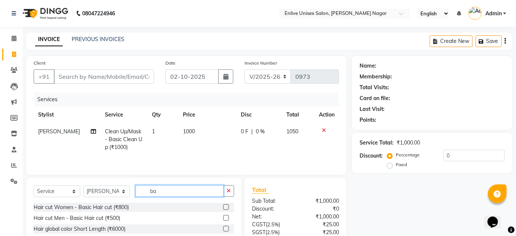
type input "b"
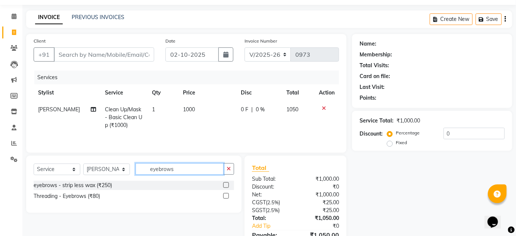
scroll to position [34, 0]
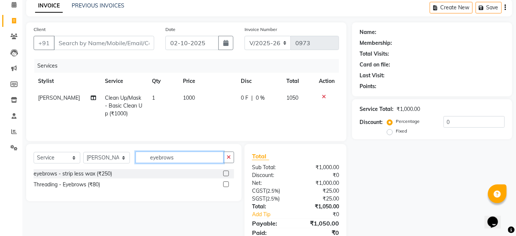
click at [182, 159] on input "eyebrows" at bounding box center [180, 158] width 88 height 12
type input "e"
type input "eye"
click at [227, 183] on label at bounding box center [226, 184] width 6 height 6
click at [227, 183] on input "checkbox" at bounding box center [225, 184] width 5 height 5
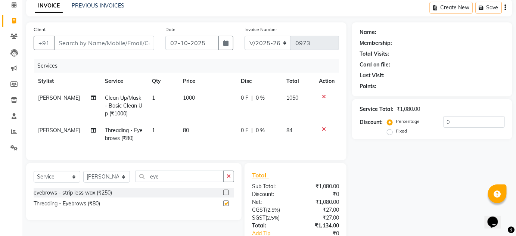
checkbox input "false"
click at [190, 179] on input "eye" at bounding box center [180, 177] width 88 height 12
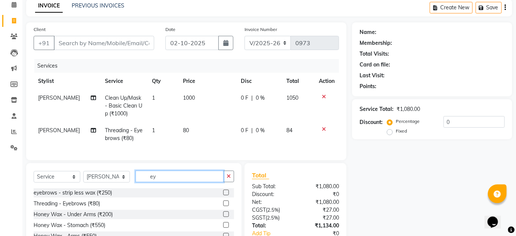
type input "e"
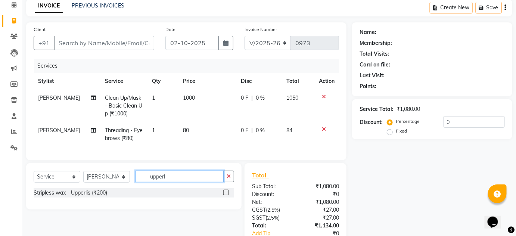
click at [186, 182] on input "upperl" at bounding box center [180, 177] width 88 height 12
type input "upp"
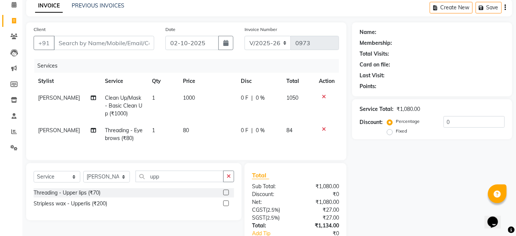
click at [226, 194] on div at bounding box center [228, 192] width 11 height 9
click at [226, 195] on label at bounding box center [226, 193] width 6 height 6
click at [226, 195] on input "checkbox" at bounding box center [225, 192] width 5 height 5
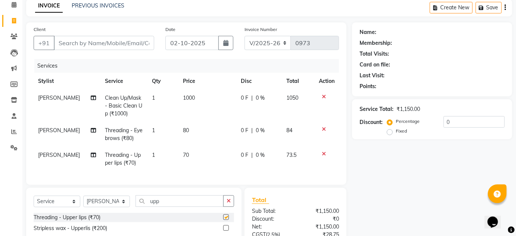
checkbox input "false"
click at [178, 206] on input "upp" at bounding box center [180, 201] width 88 height 12
type input "u"
type input "for"
click at [227, 220] on label at bounding box center [226, 217] width 6 height 6
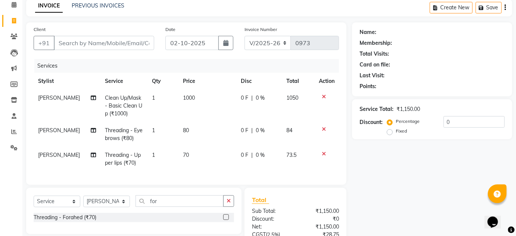
click at [227, 220] on input "checkbox" at bounding box center [225, 217] width 5 height 5
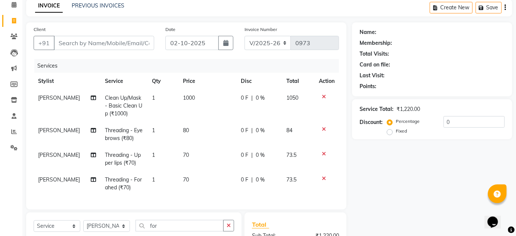
checkbox input "false"
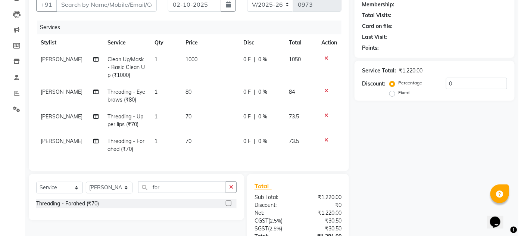
scroll to position [0, 0]
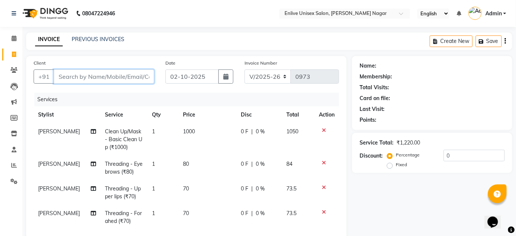
click at [120, 77] on input "Client" at bounding box center [104, 76] width 100 height 14
type input "9111155008"
click at [133, 78] on span "Add Client" at bounding box center [135, 76] width 30 height 7
select select "22"
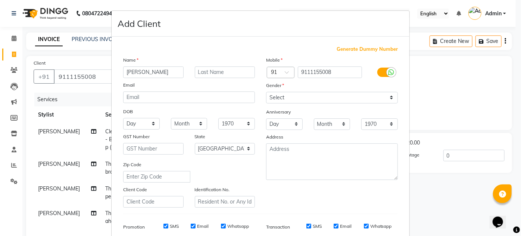
type input "[PERSON_NAME]"
click at [224, 74] on input "text" at bounding box center [225, 72] width 60 height 12
type input "."
click at [389, 97] on select "Select [DEMOGRAPHIC_DATA] [DEMOGRAPHIC_DATA] Other Prefer Not To Say" at bounding box center [332, 98] width 132 height 12
select select "[DEMOGRAPHIC_DATA]"
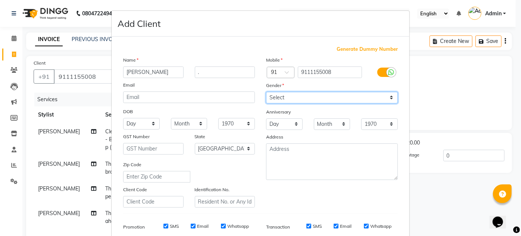
click at [266, 92] on select "Select [DEMOGRAPHIC_DATA] [DEMOGRAPHIC_DATA] Other Prefer Not To Say" at bounding box center [332, 98] width 132 height 12
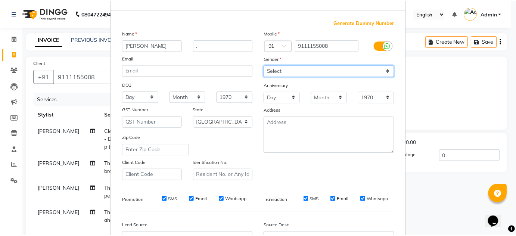
scroll to position [108, 0]
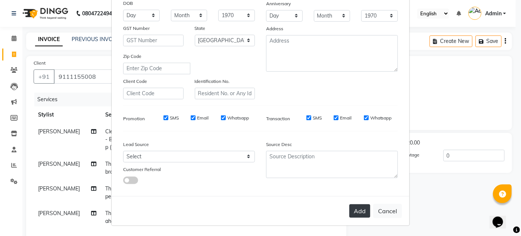
click at [355, 209] on button "Add" at bounding box center [360, 210] width 21 height 13
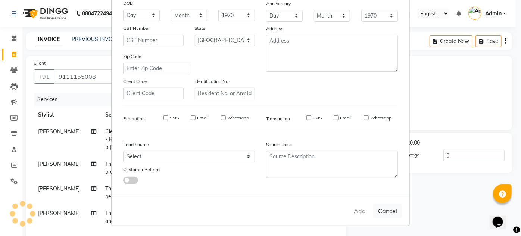
select select
select select "null"
select select
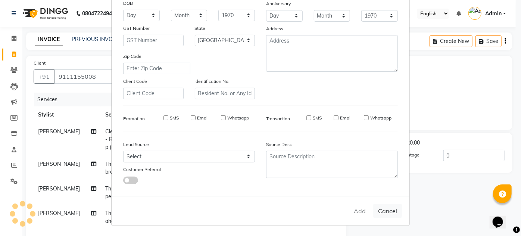
select select
checkbox input "false"
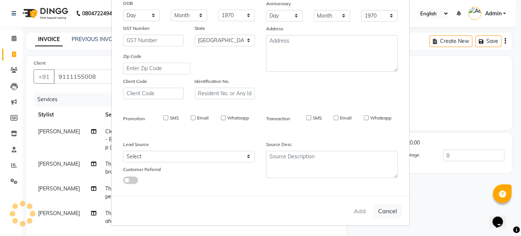
checkbox input "false"
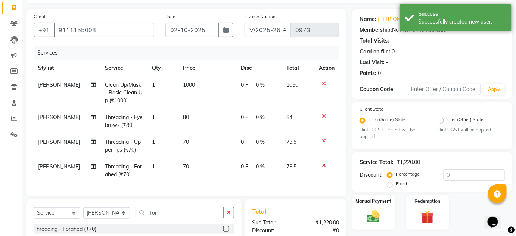
scroll to position [136, 0]
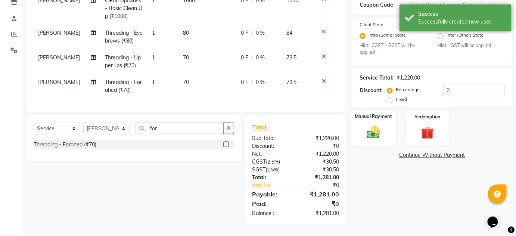
click at [366, 125] on img at bounding box center [374, 132] width 22 height 15
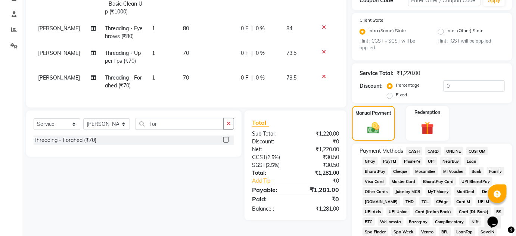
click at [453, 151] on span "ONLINE" at bounding box center [453, 151] width 19 height 9
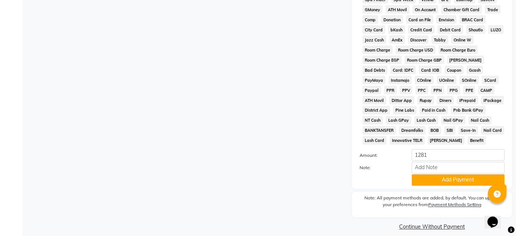
scroll to position [376, 0]
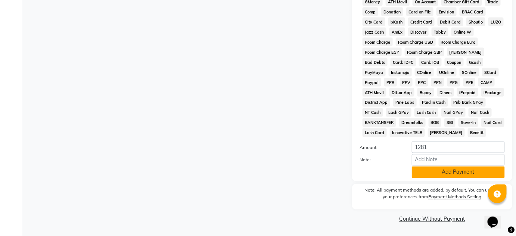
click at [456, 173] on button "Add Payment" at bounding box center [458, 173] width 93 height 12
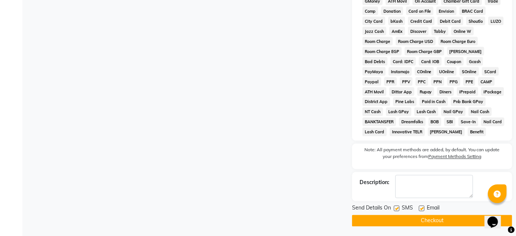
click at [449, 221] on button "Checkout" at bounding box center [432, 221] width 160 height 12
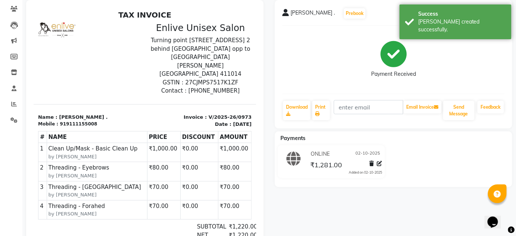
scroll to position [9, 0]
